Goal: Transaction & Acquisition: Download file/media

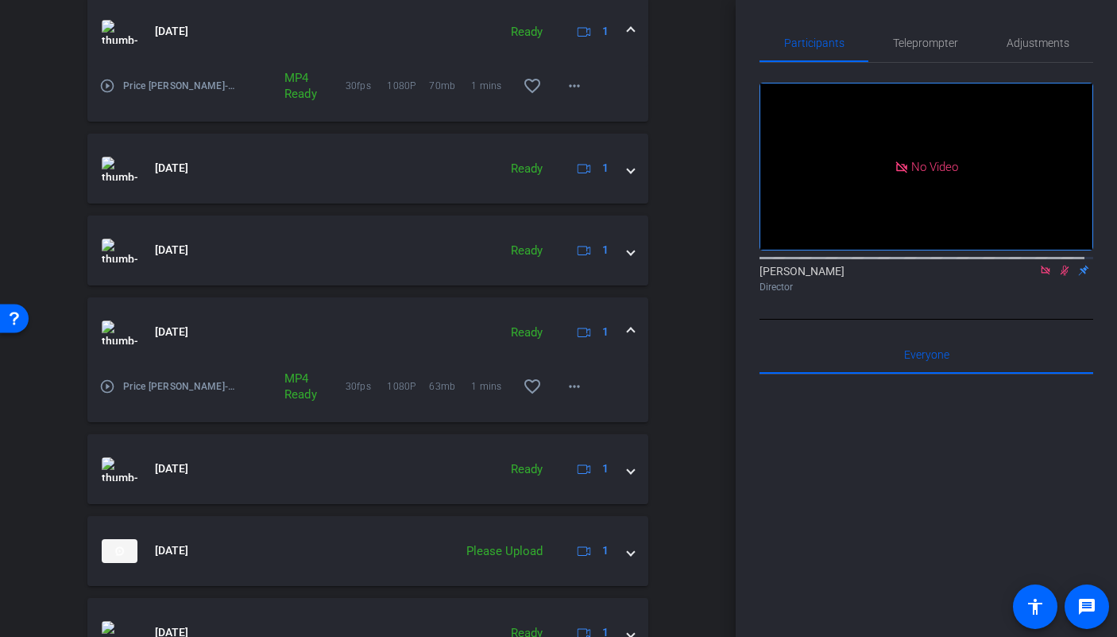
scroll to position [714, 0]
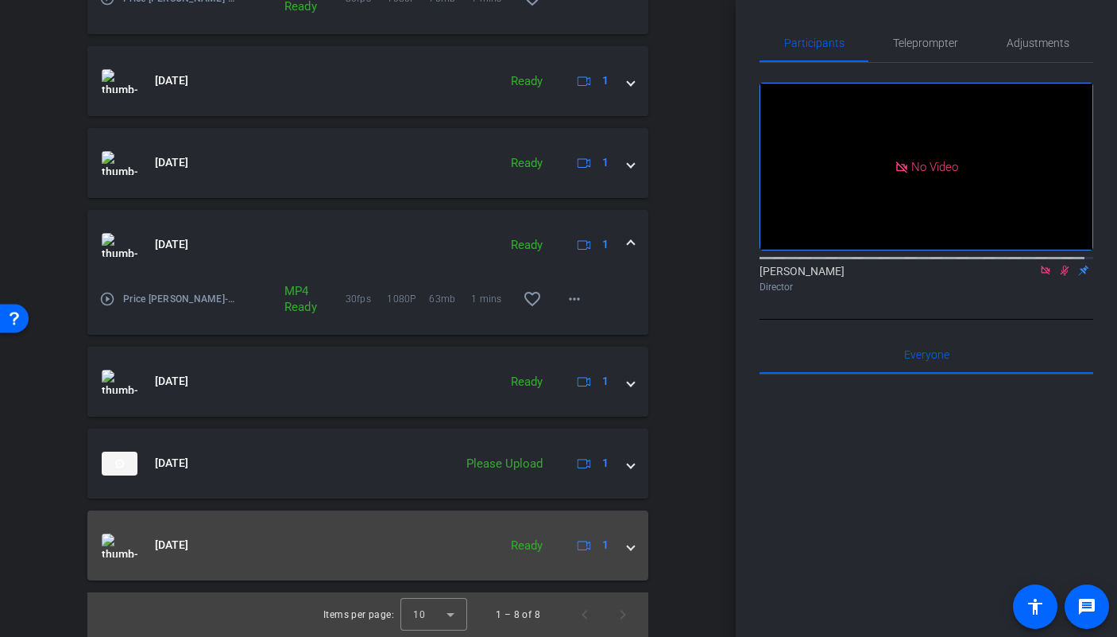
click at [628, 551] on span at bounding box center [631, 544] width 6 height 17
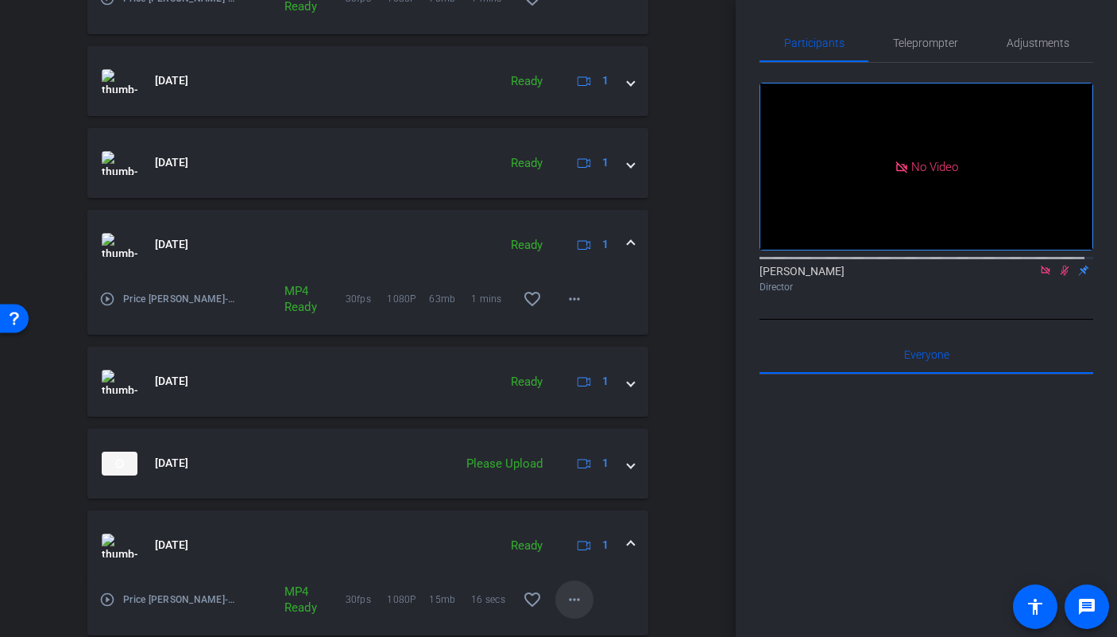
click at [576, 597] on span at bounding box center [574, 599] width 38 height 38
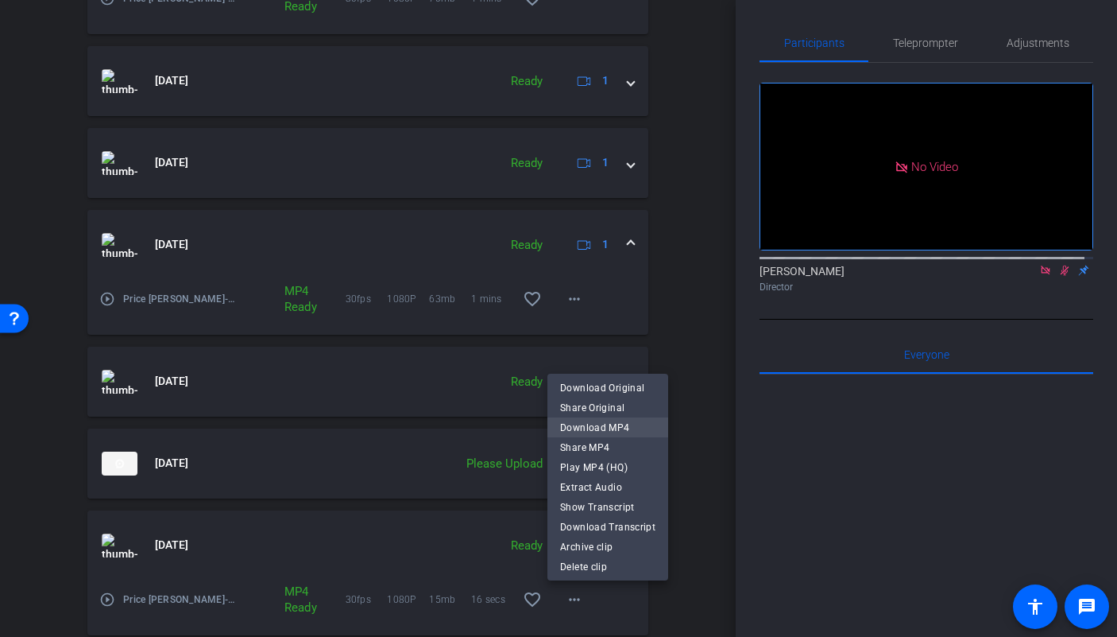
click at [600, 430] on span "Download MP4" at bounding box center [607, 427] width 95 height 19
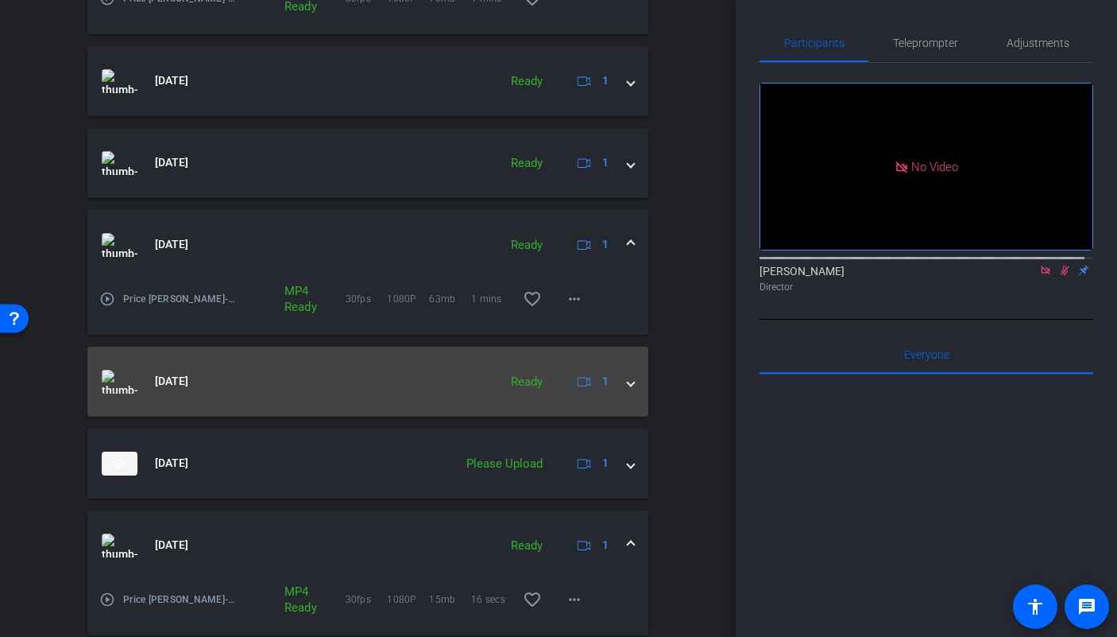
click at [628, 383] on span at bounding box center [631, 381] width 6 height 17
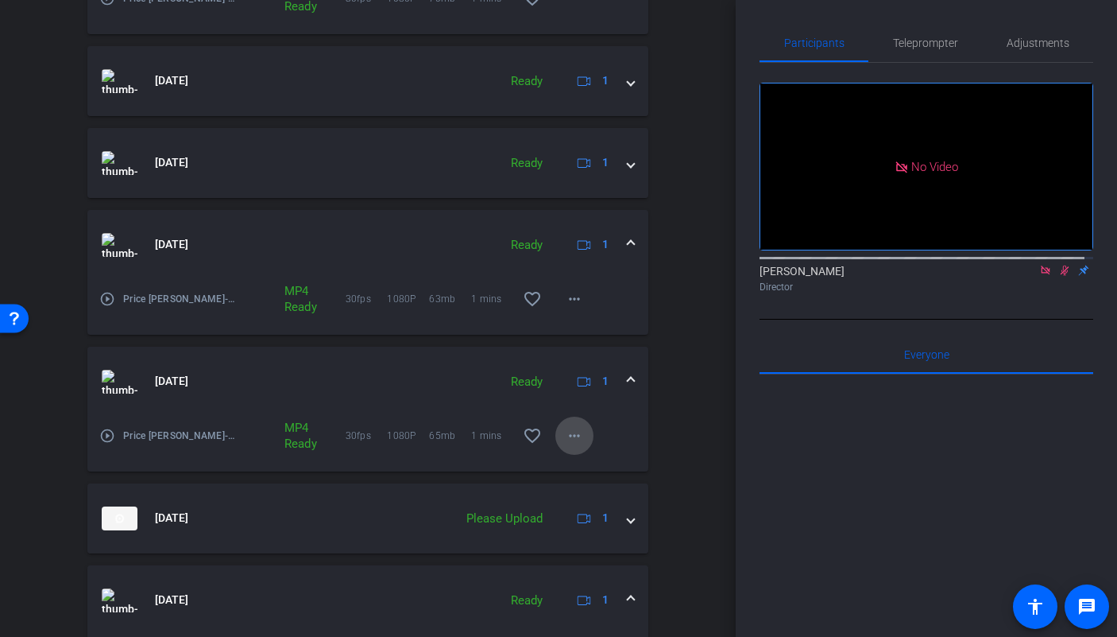
click at [568, 435] on mat-icon "more_horiz" at bounding box center [574, 435] width 19 height 19
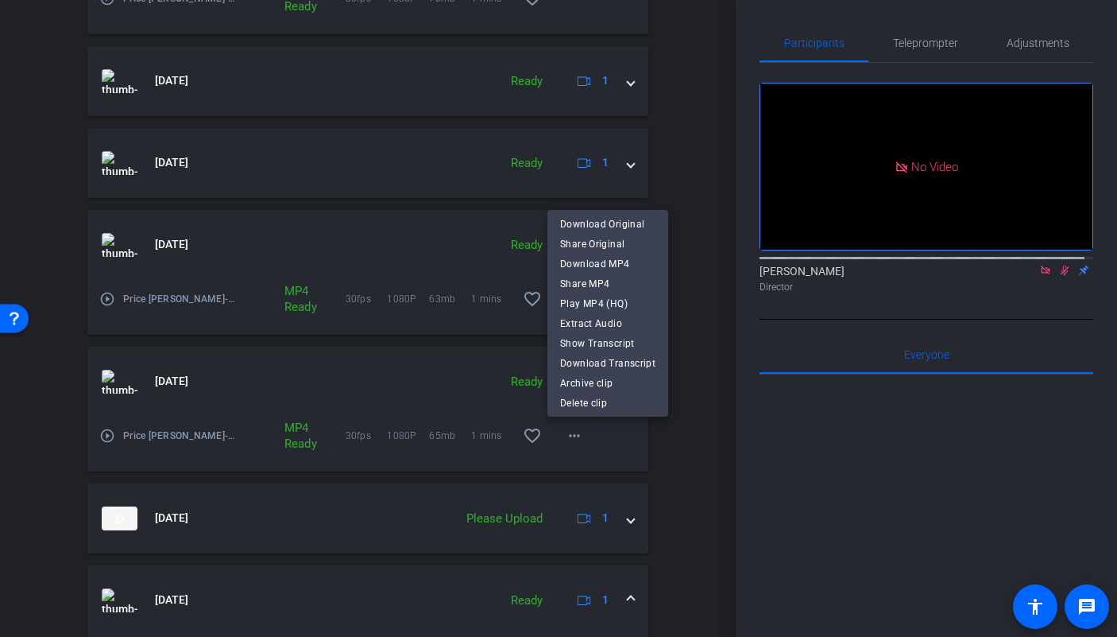
click at [606, 262] on span "Download MP4" at bounding box center [607, 263] width 95 height 19
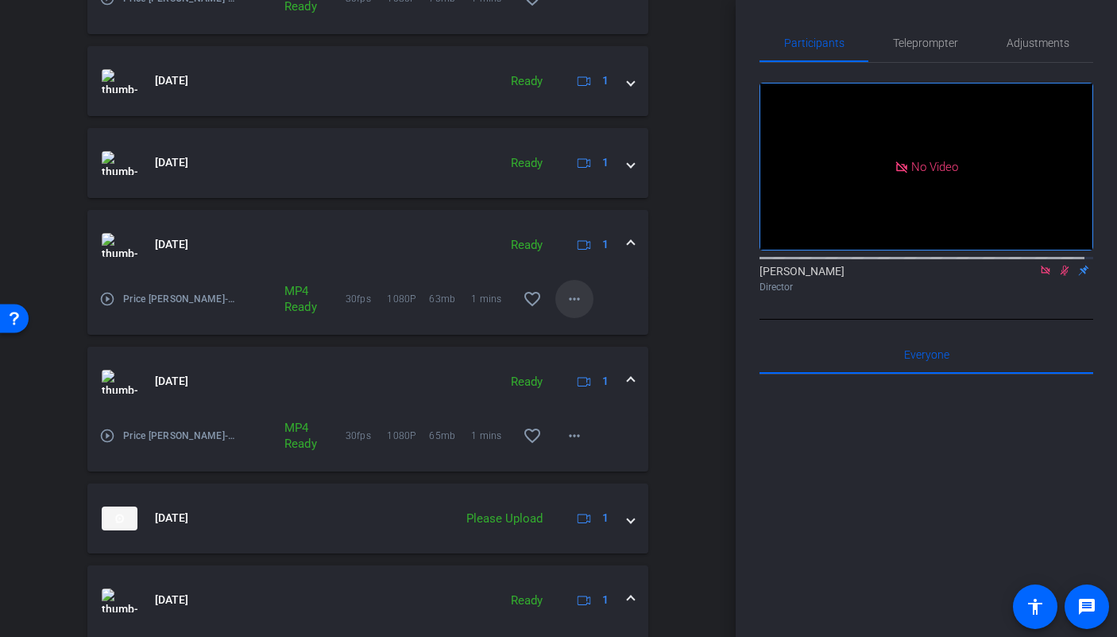
click at [571, 300] on mat-icon "more_horiz" at bounding box center [574, 298] width 19 height 19
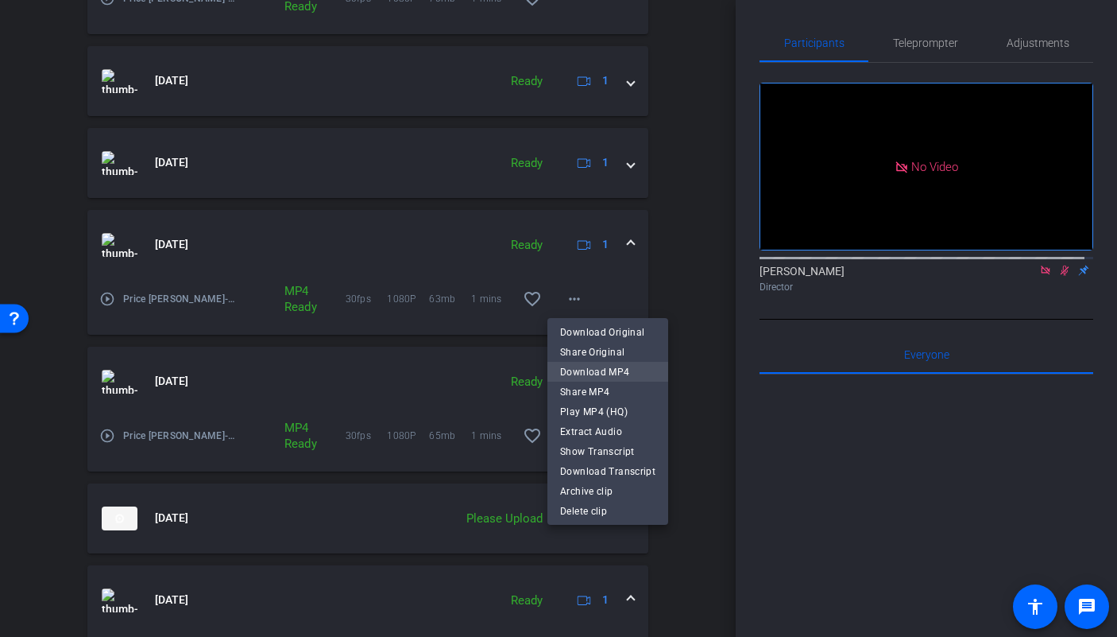
click at [594, 369] on span "Download MP4" at bounding box center [607, 371] width 95 height 19
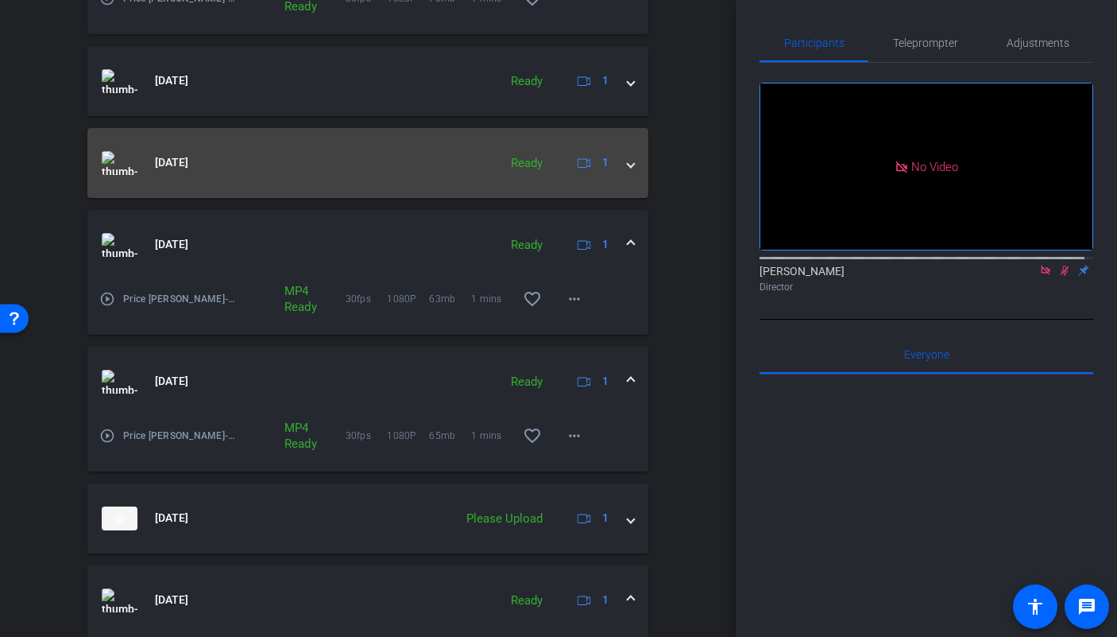
click at [628, 168] on span at bounding box center [631, 162] width 6 height 17
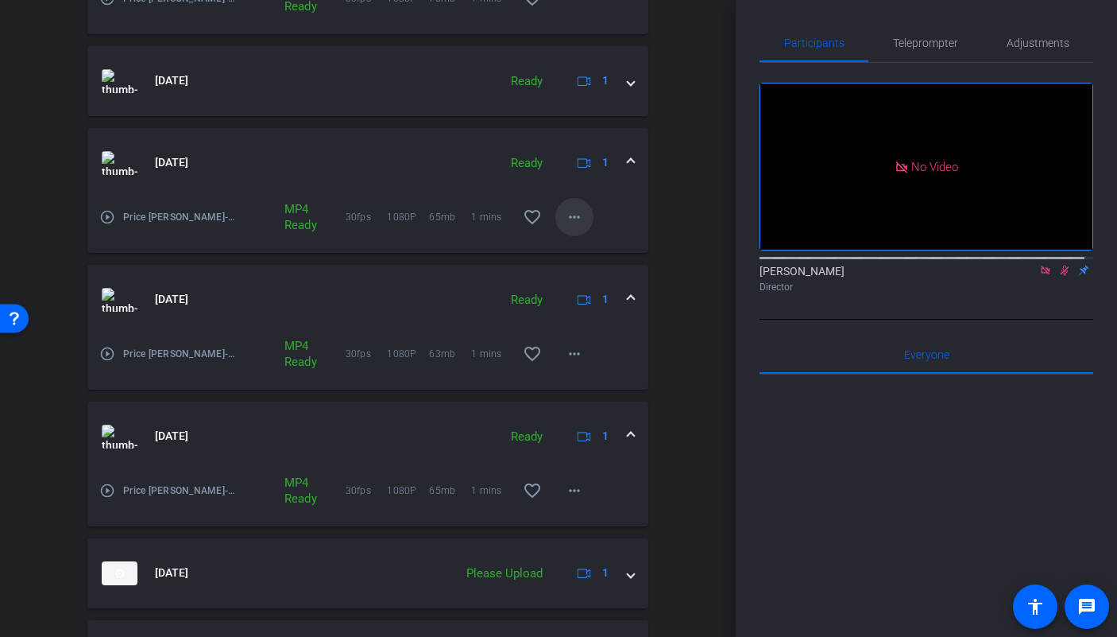
click at [569, 216] on mat-icon "more_horiz" at bounding box center [574, 216] width 19 height 19
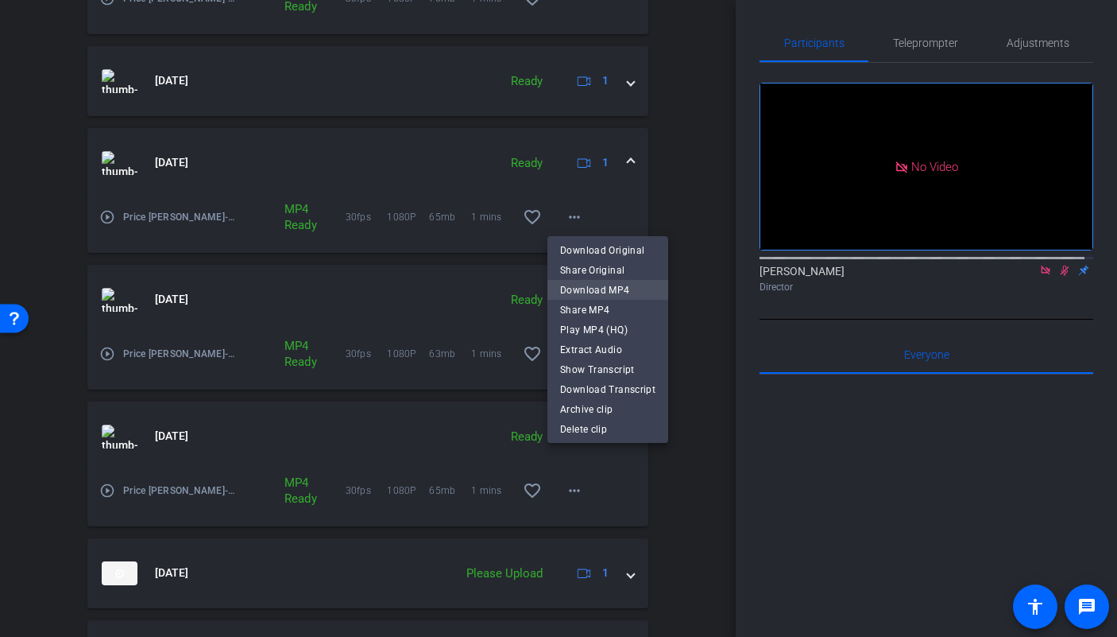
click at [582, 285] on span "Download MP4" at bounding box center [607, 290] width 95 height 19
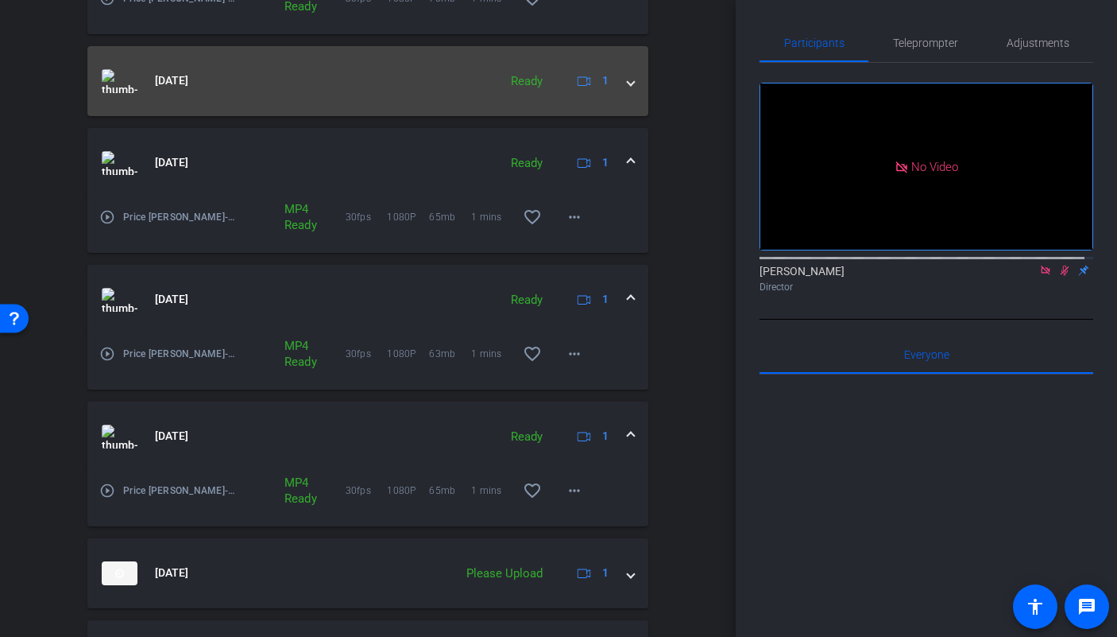
click at [629, 83] on mat-expansion-panel-header "Sep 10, 2025 Ready 1" at bounding box center [367, 81] width 561 height 70
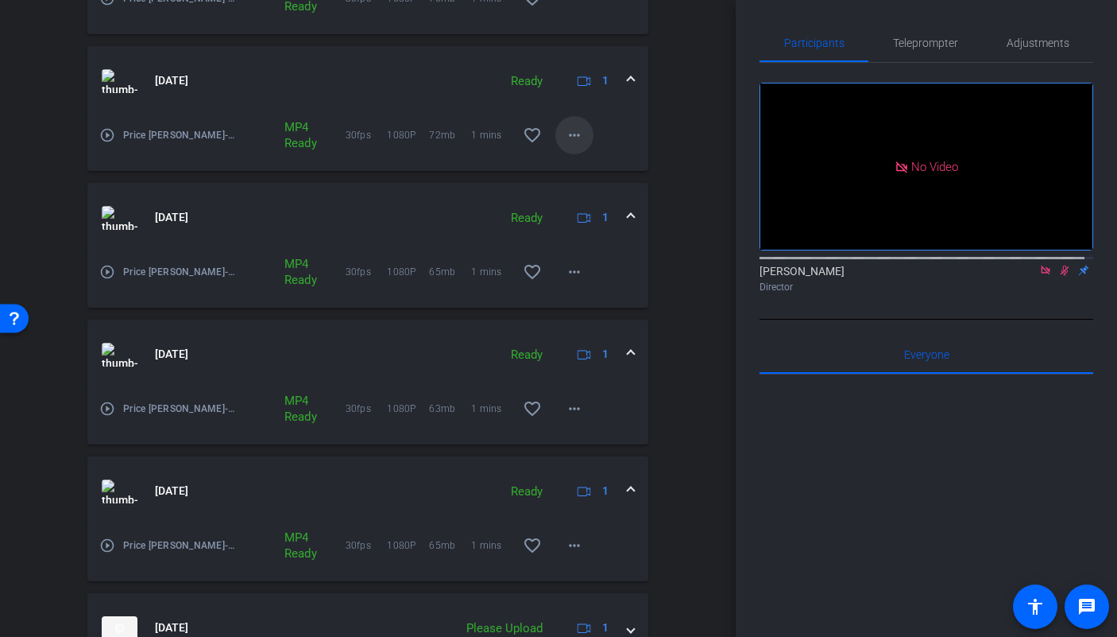
click at [565, 137] on mat-icon "more_horiz" at bounding box center [574, 135] width 19 height 19
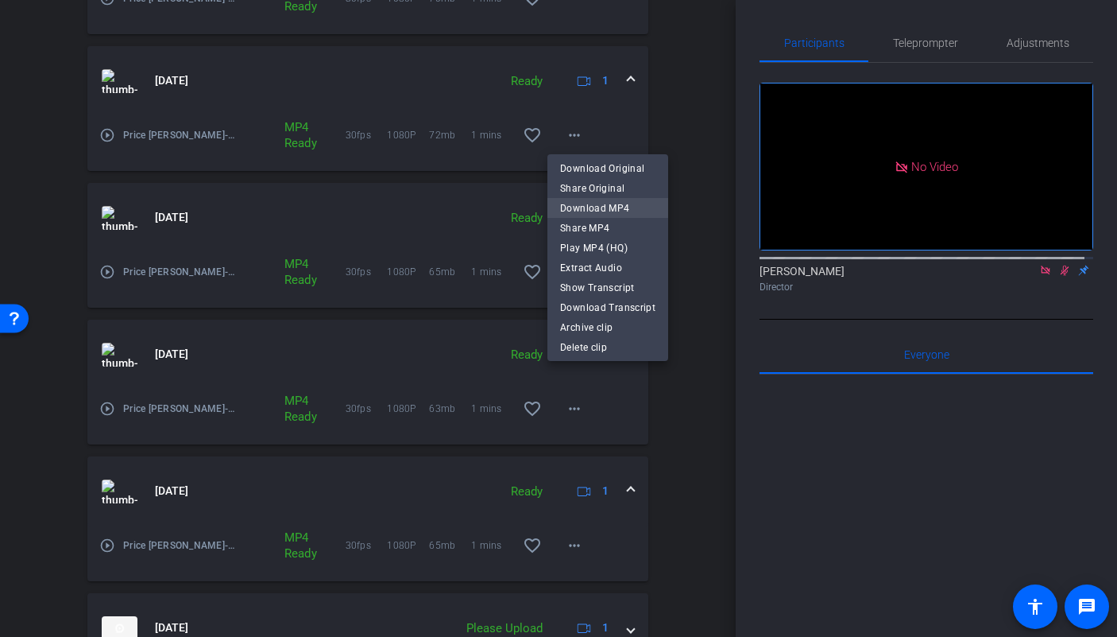
click at [574, 207] on span "Download MP4" at bounding box center [607, 208] width 95 height 19
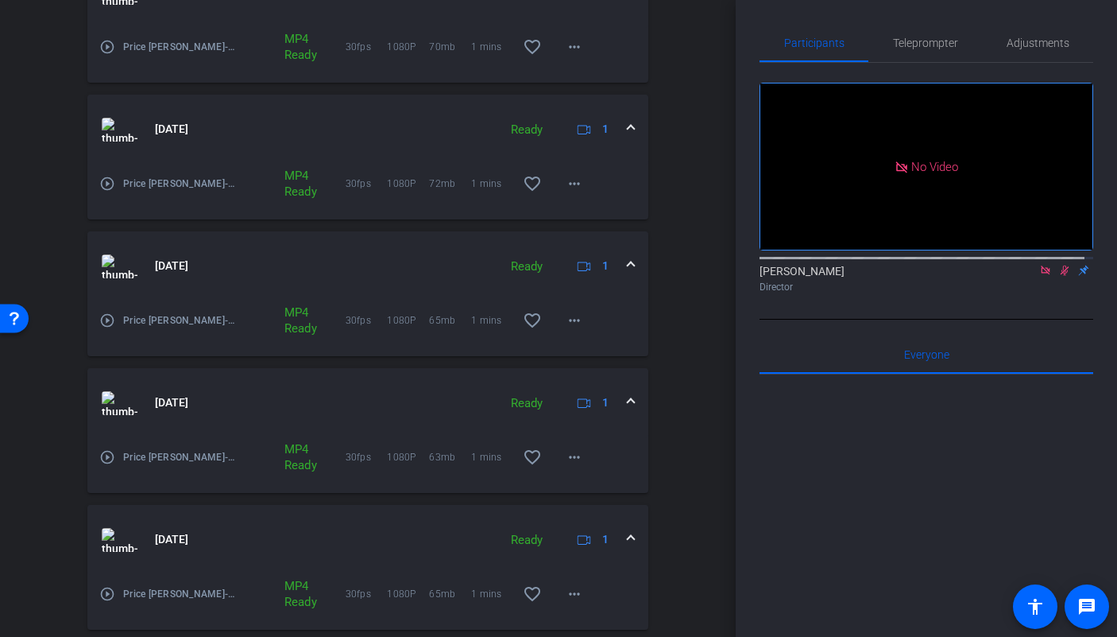
scroll to position [444, 0]
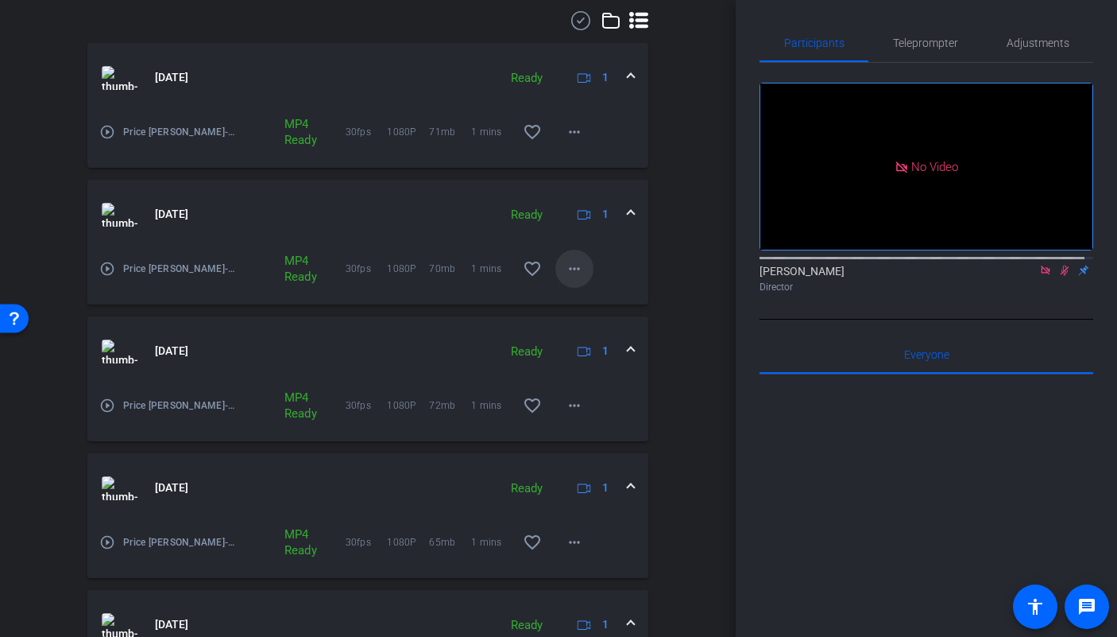
click at [567, 251] on span at bounding box center [574, 269] width 38 height 38
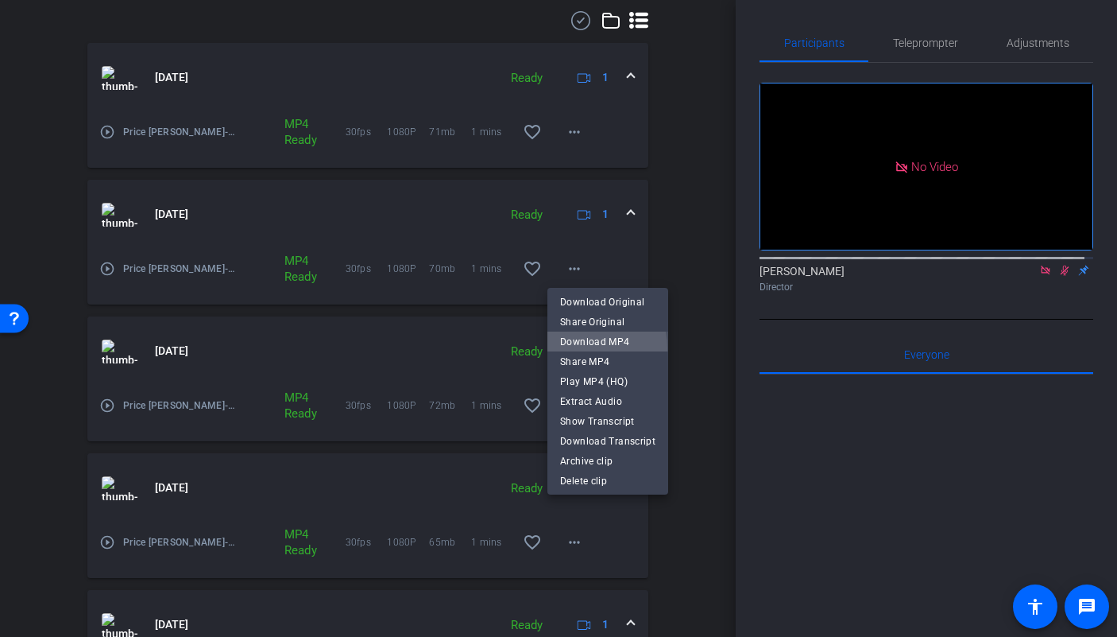
click at [580, 348] on span "Download MP4" at bounding box center [607, 341] width 95 height 19
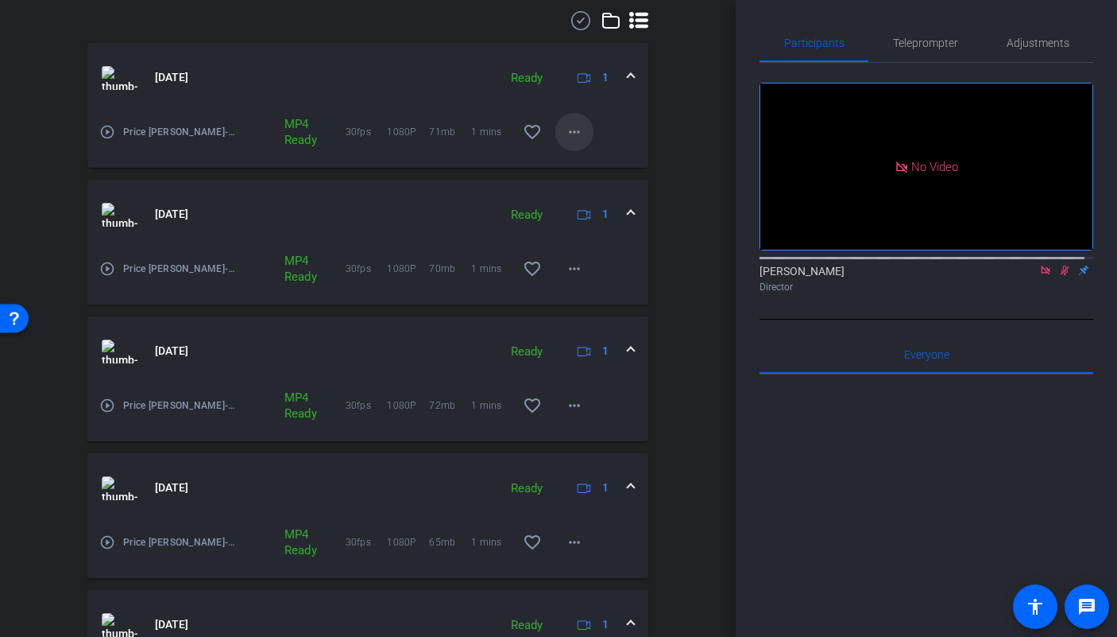
click at [562, 142] on span at bounding box center [574, 132] width 38 height 38
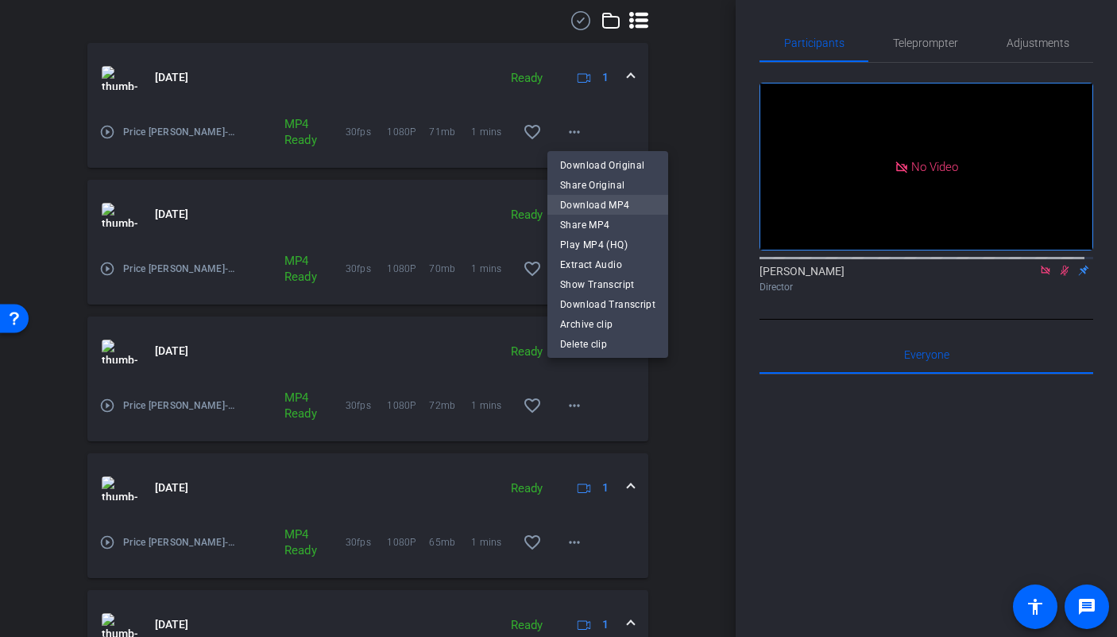
click at [580, 206] on span "Download MP4" at bounding box center [607, 204] width 95 height 19
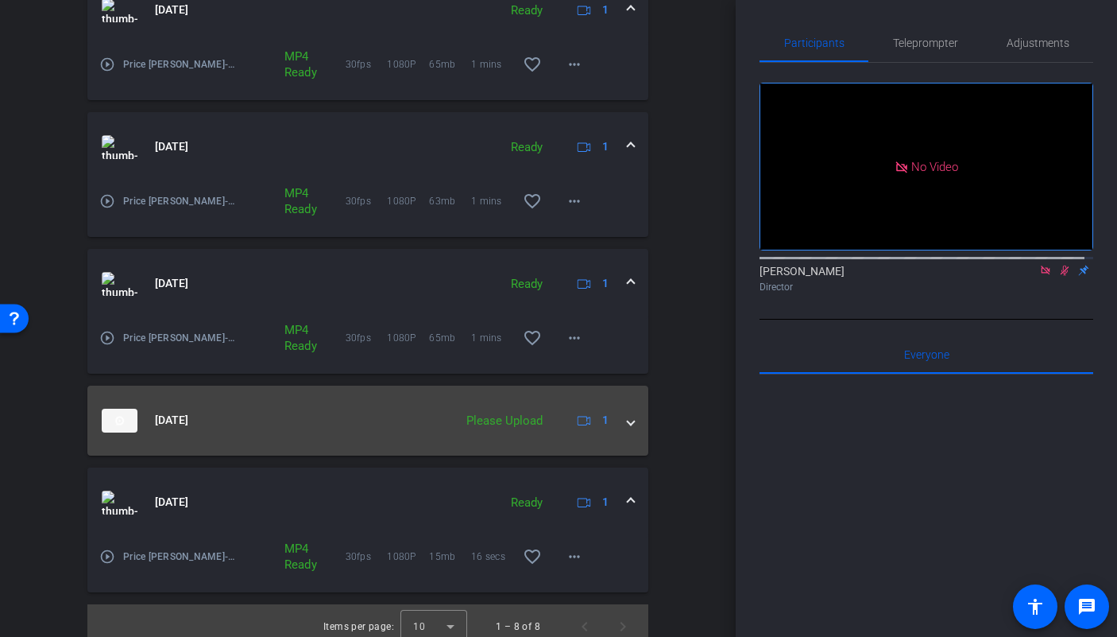
scroll to position [934, 0]
